Goal: Use online tool/utility: Utilize a website feature to perform a specific function

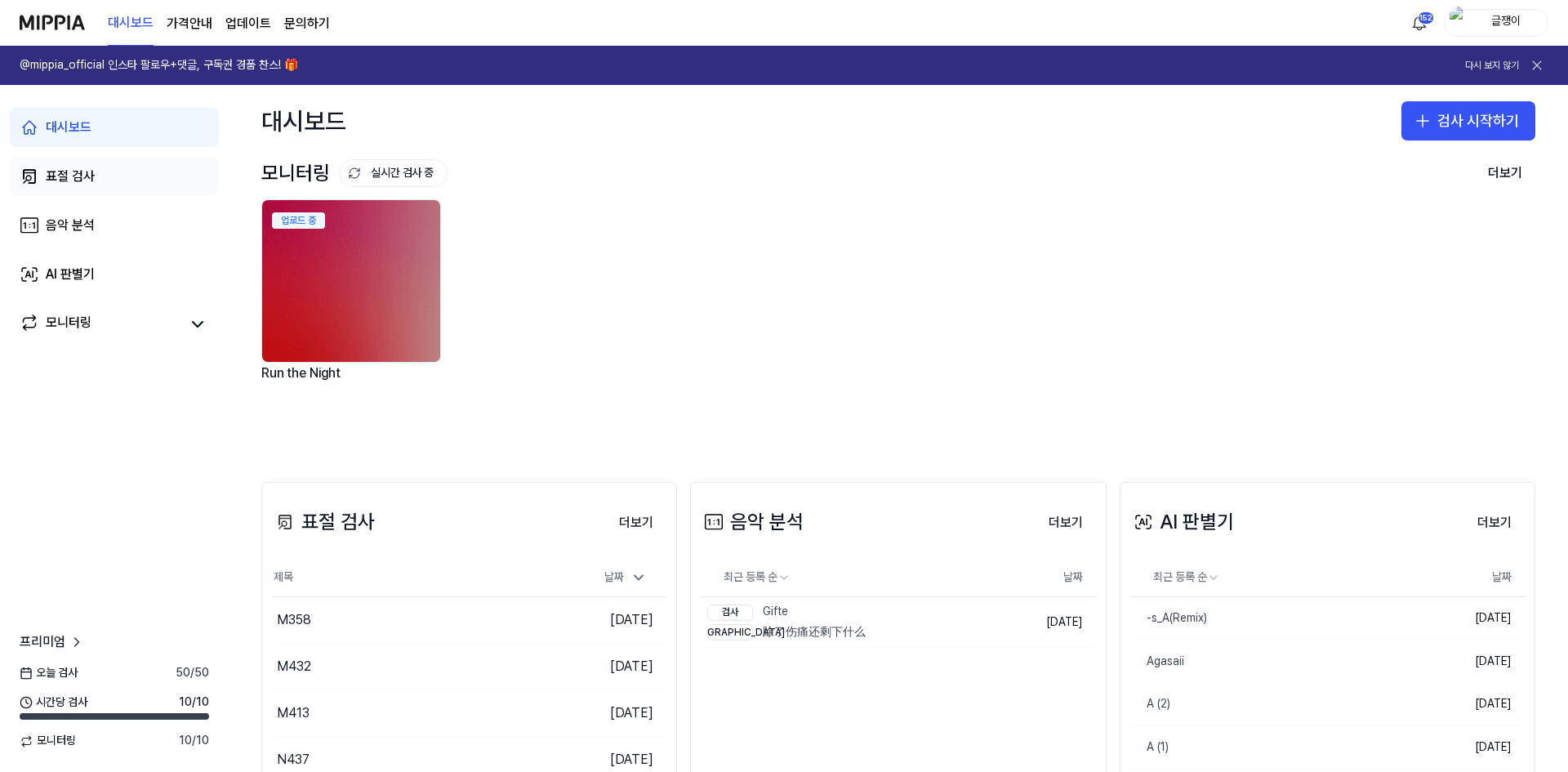
click at [69, 173] on div "표절 검사" at bounding box center [71, 176] width 49 height 20
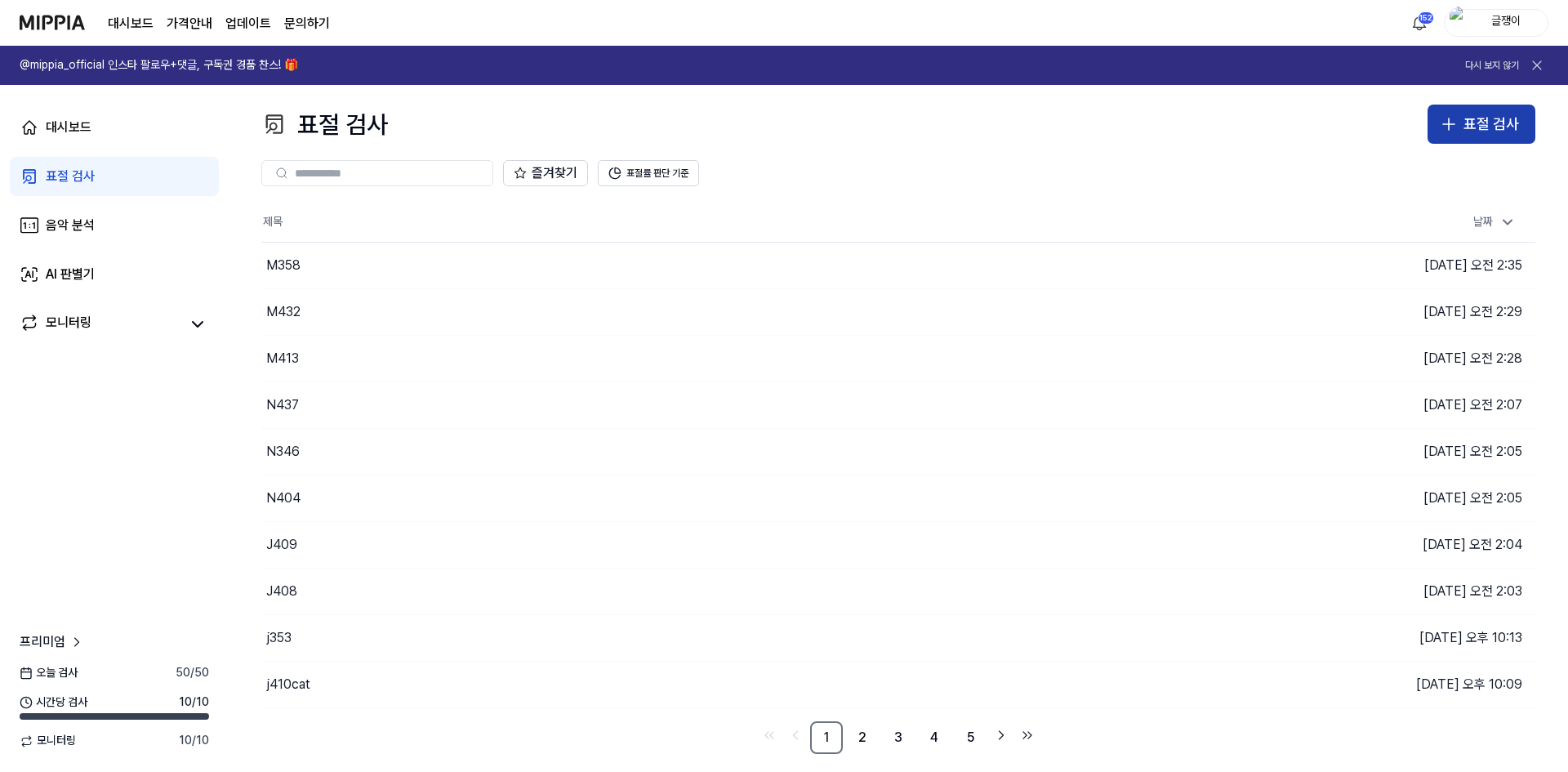
click at [1452, 121] on icon "button" at bounding box center [1448, 124] width 20 height 20
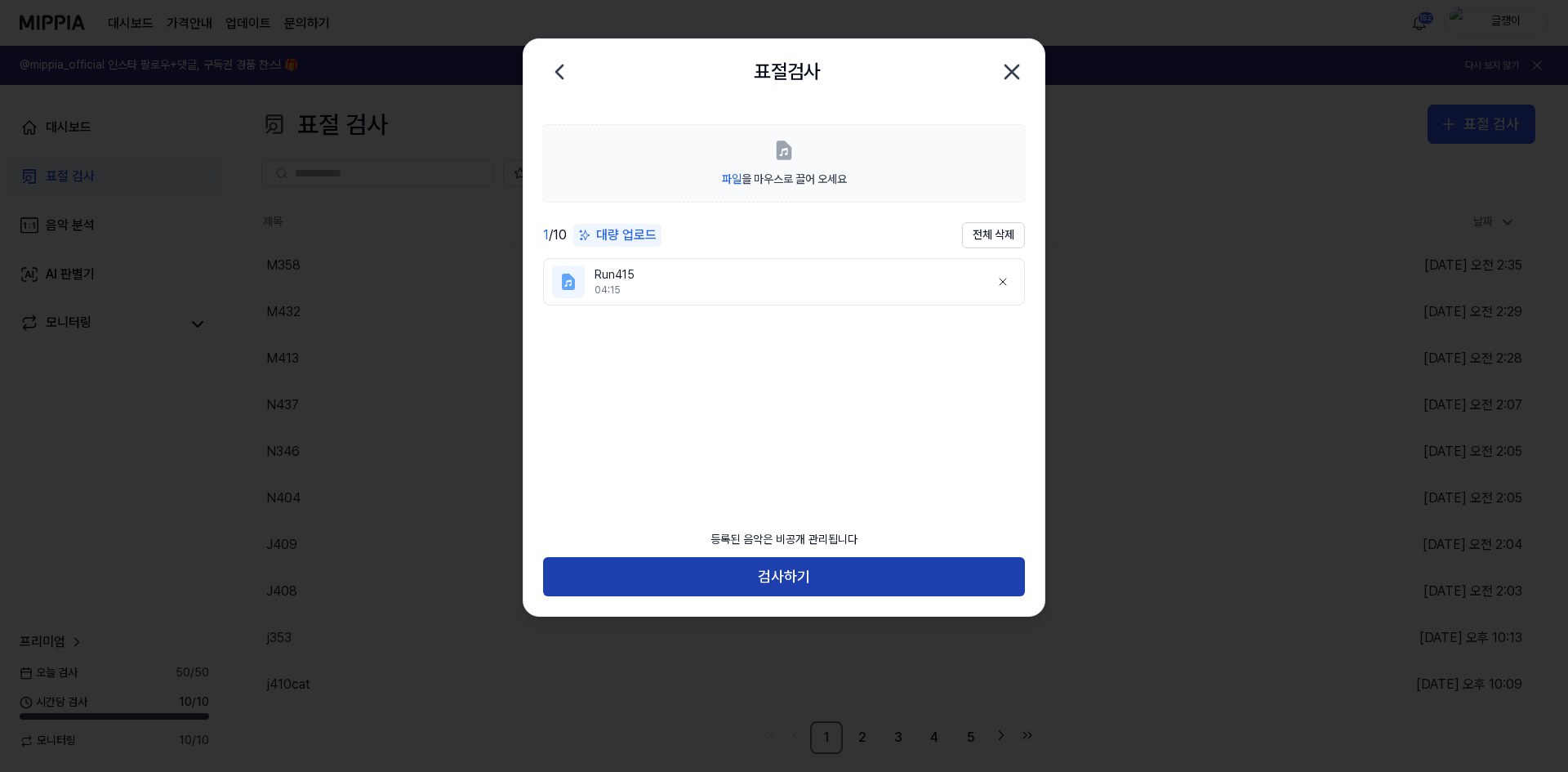
click at [802, 571] on button "검사하기" at bounding box center [784, 576] width 482 height 39
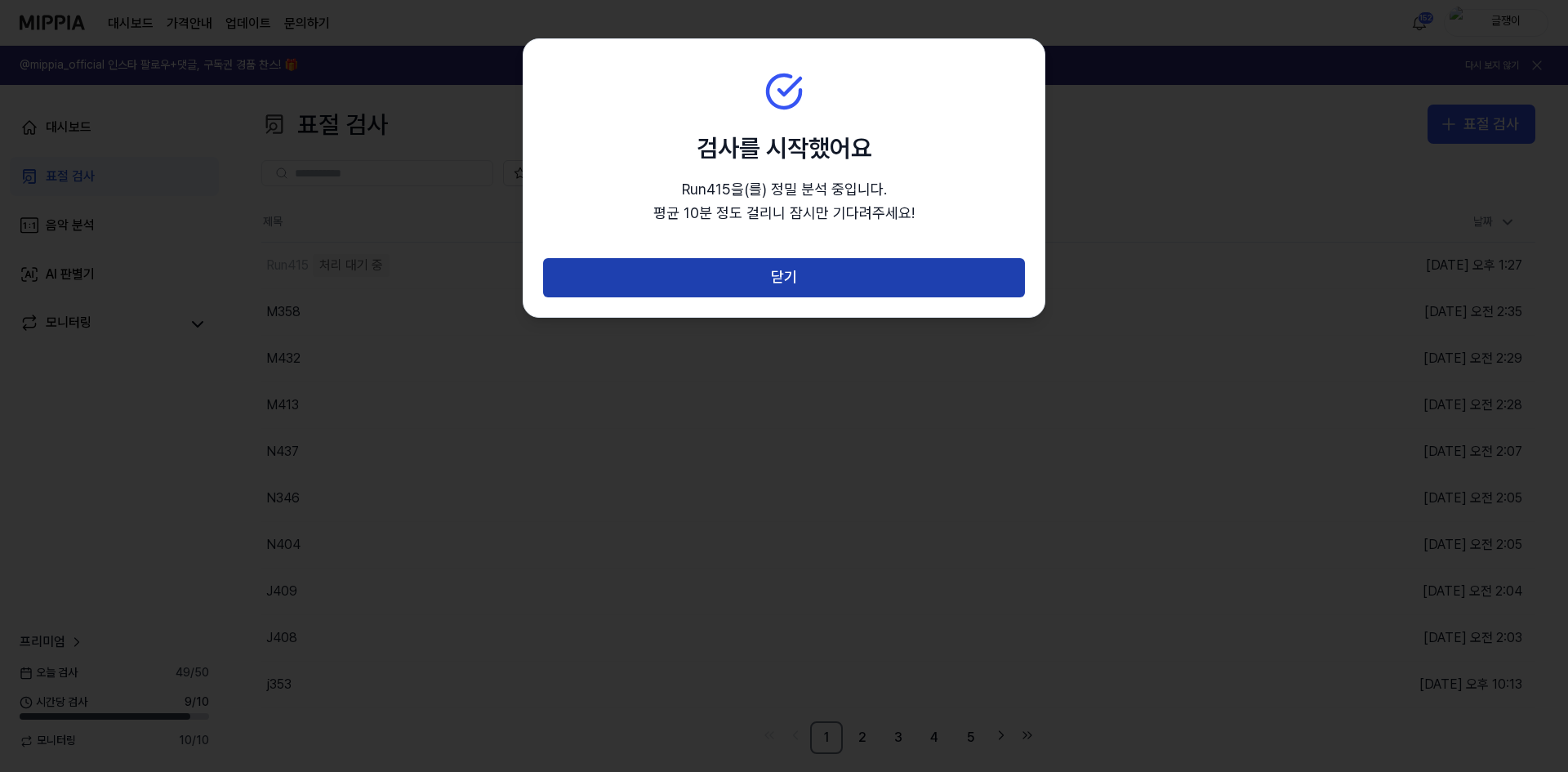
click at [801, 263] on button "닫기" at bounding box center [784, 277] width 482 height 39
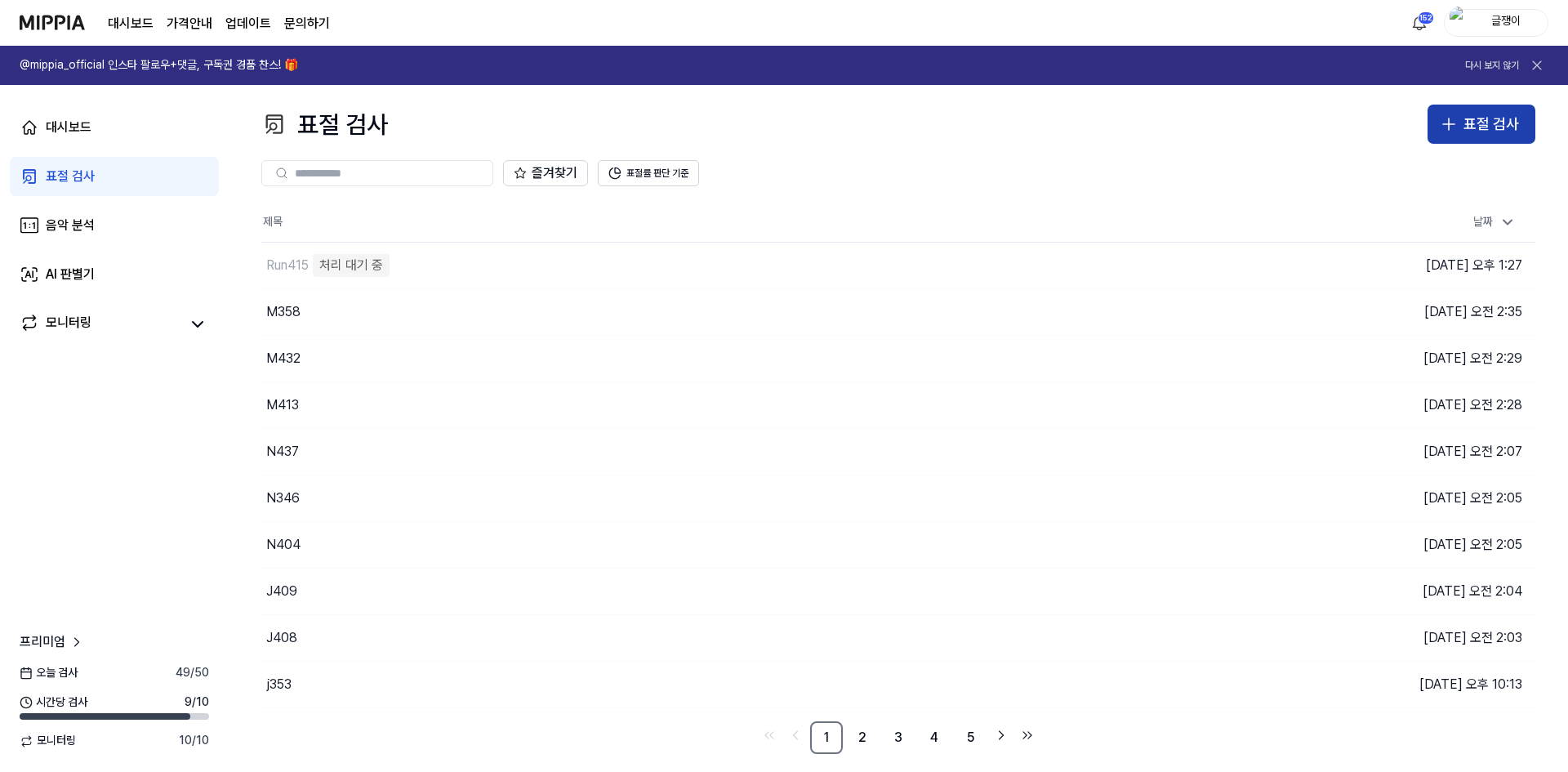
click at [1487, 122] on div "표절 검사" at bounding box center [1490, 125] width 55 height 24
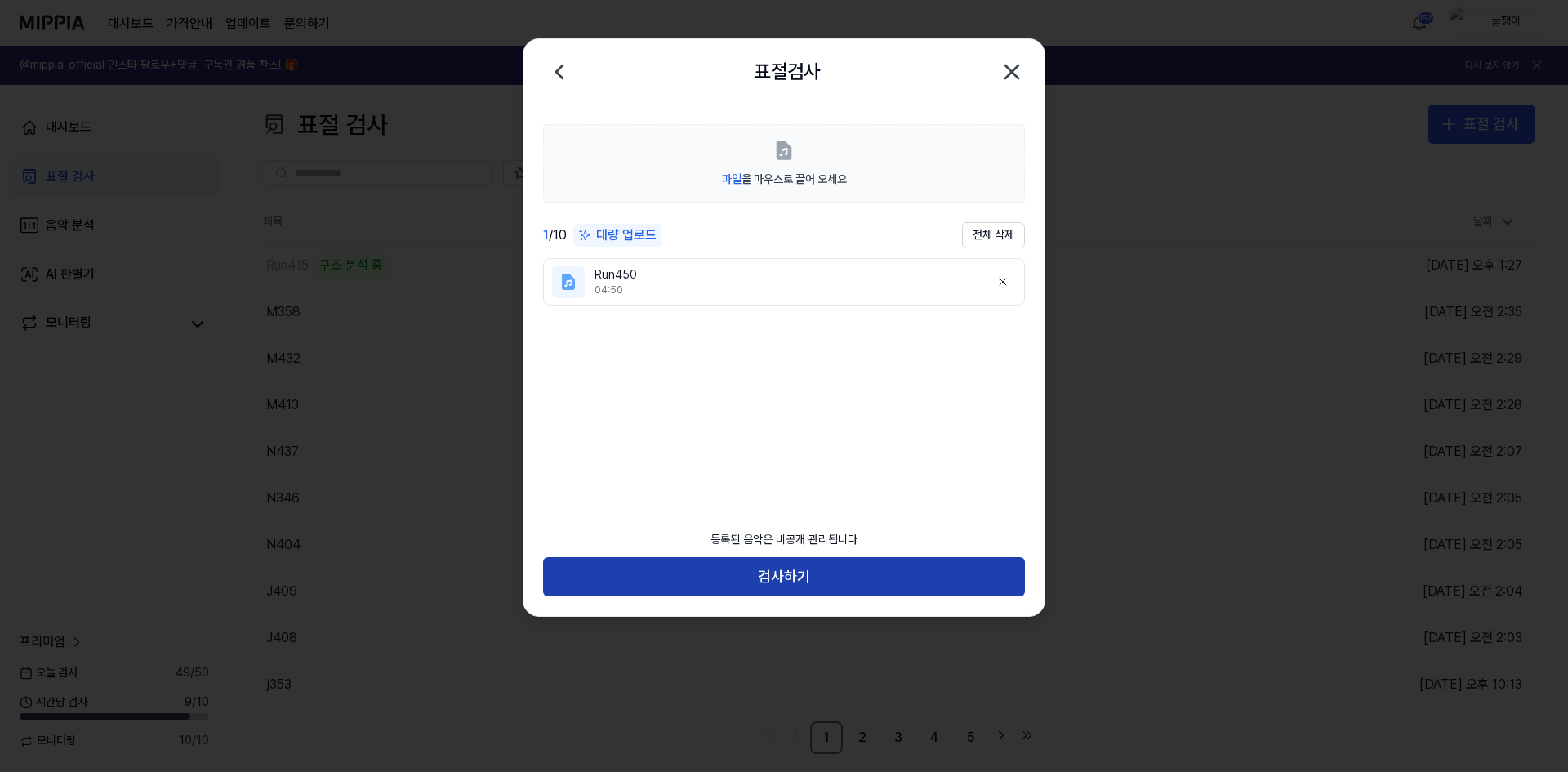
click at [792, 567] on button "검사하기" at bounding box center [784, 576] width 482 height 39
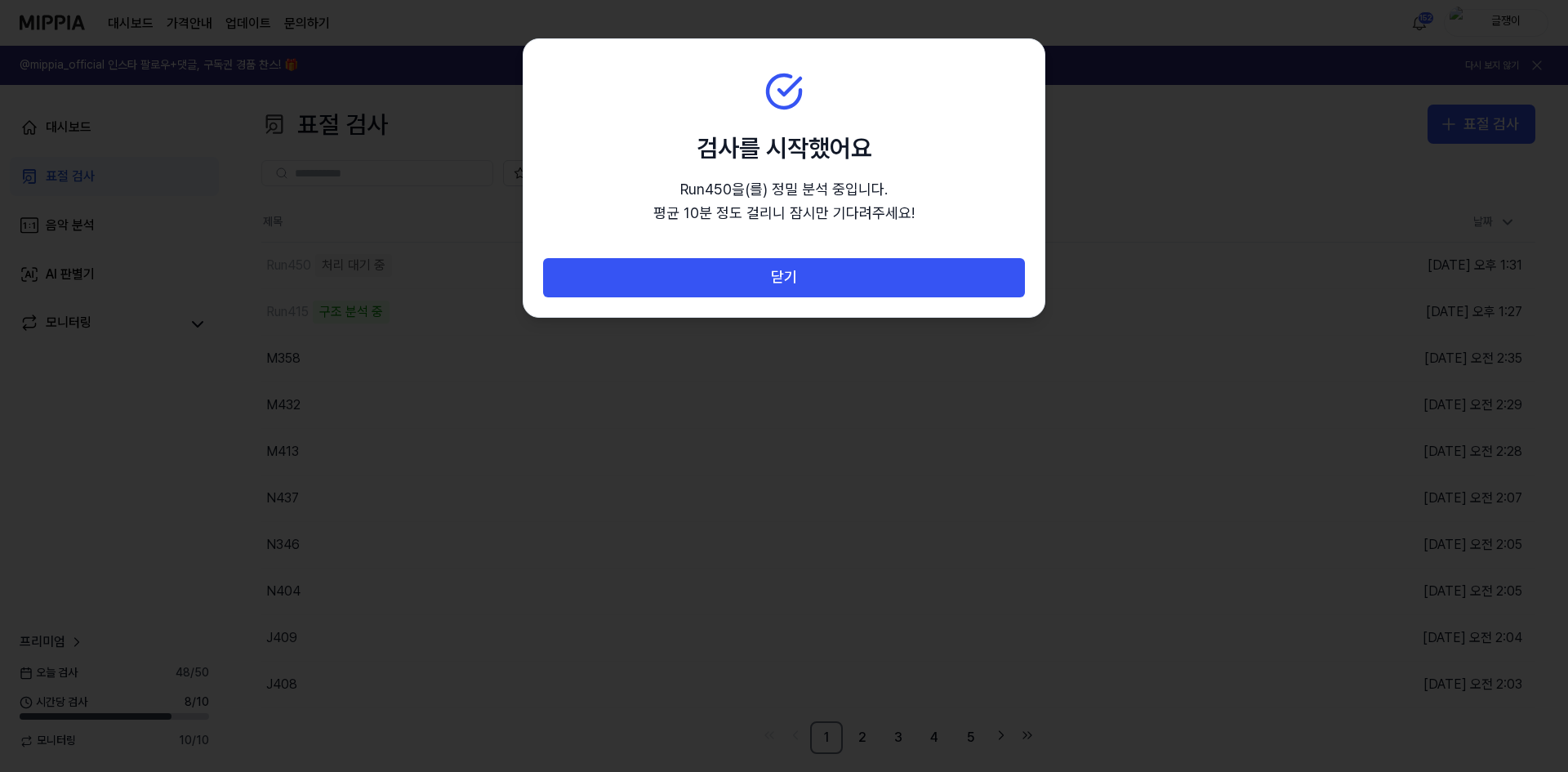
click at [801, 253] on section "검사를 시작했어요 Run450 을(를) 정밀 분석 중입니다. 평균 10분 정도 걸리니 잠시만 기다려주세요!" at bounding box center [784, 148] width 521 height 219
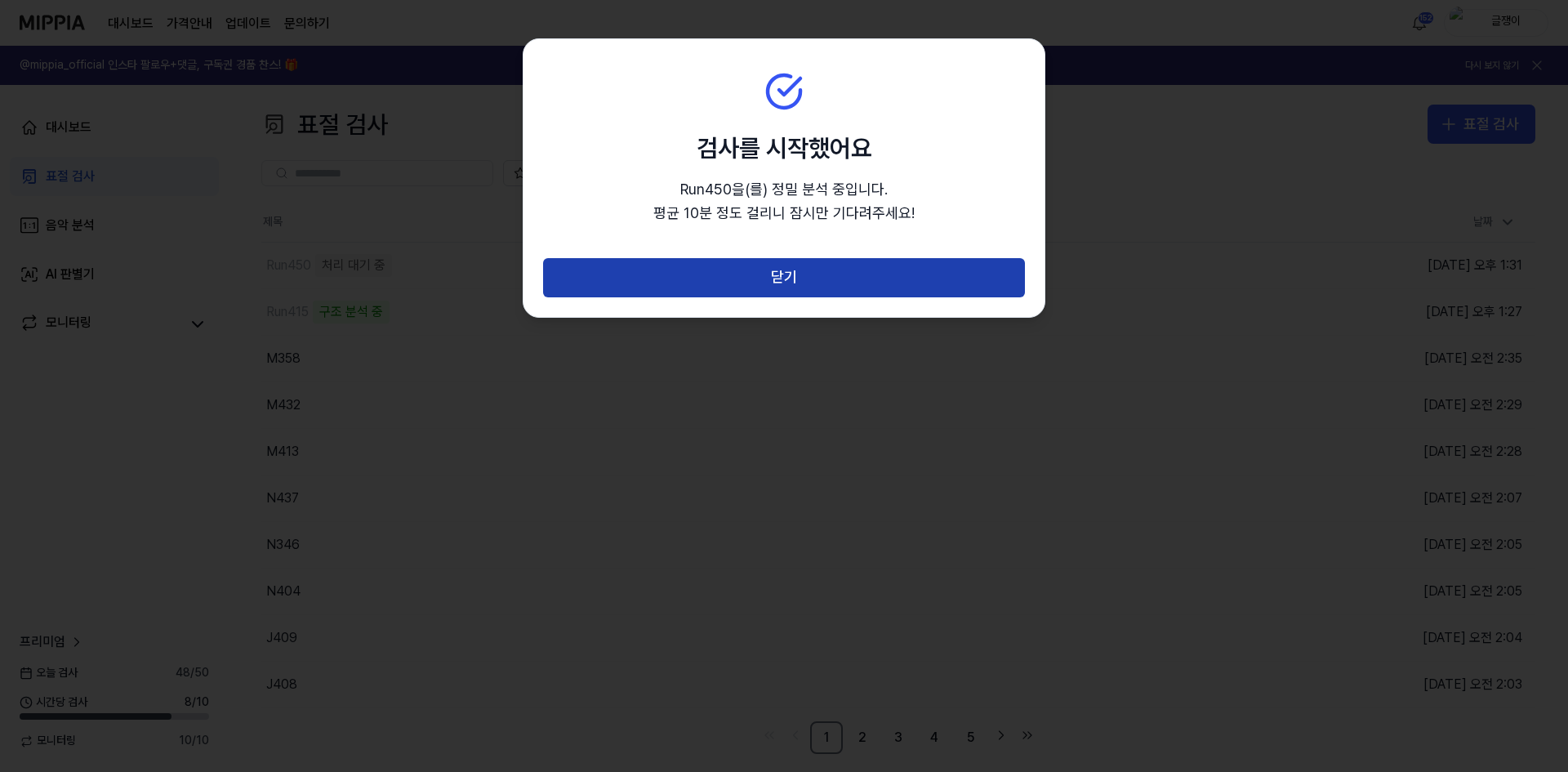
click at [784, 272] on button "닫기" at bounding box center [784, 277] width 482 height 39
